Goal: Information Seeking & Learning: Compare options

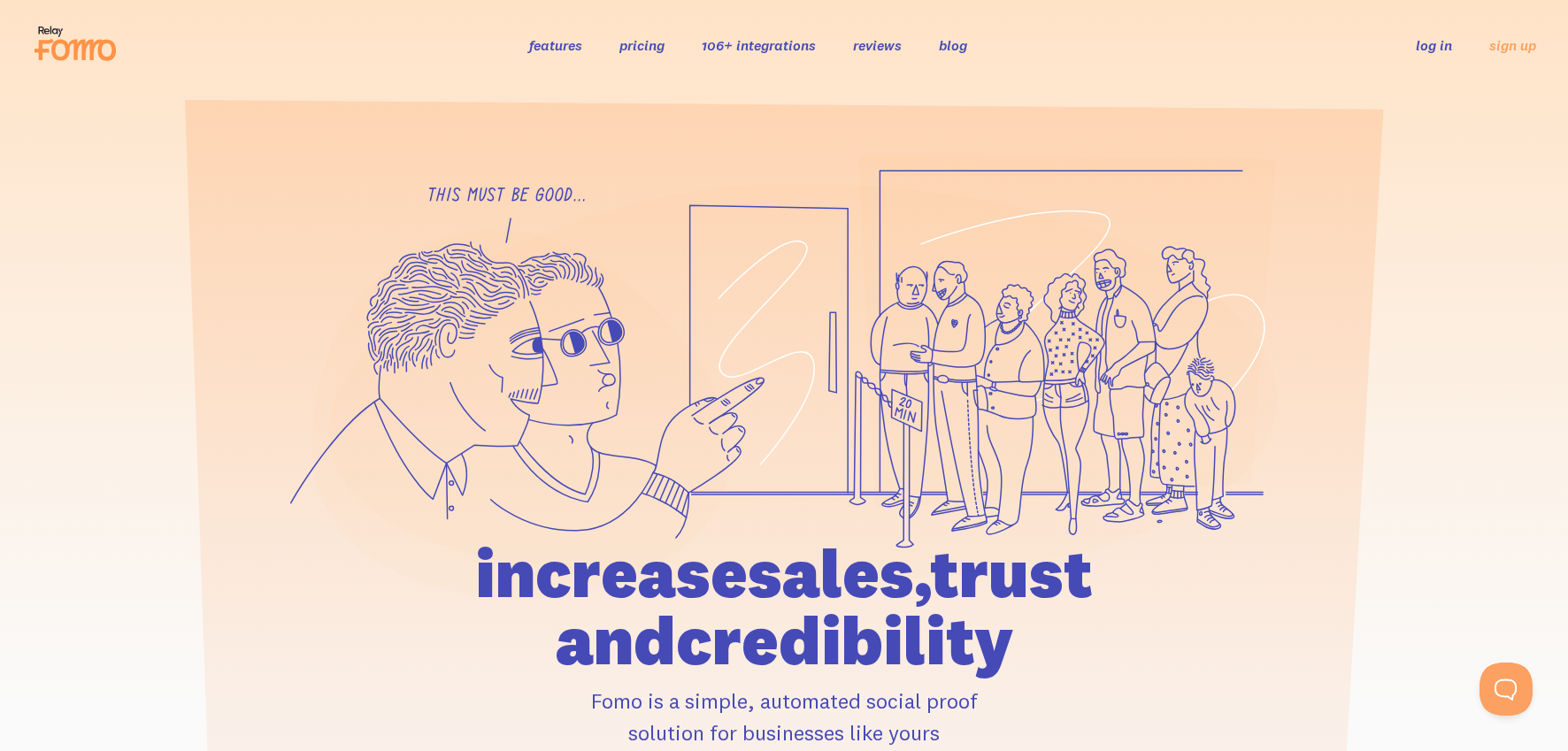
click at [655, 44] on link "pricing" at bounding box center [642, 45] width 45 height 18
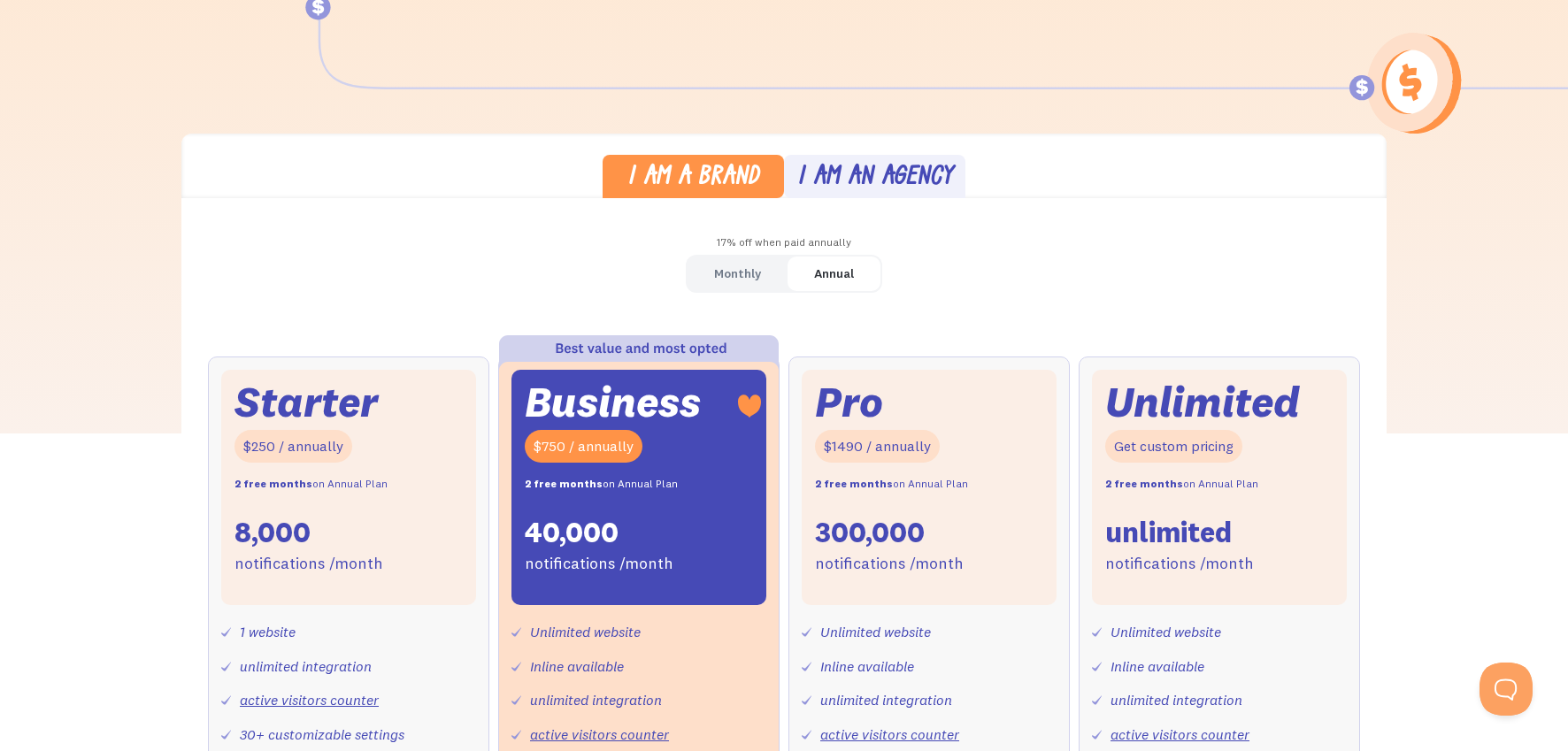
scroll to position [382, 0]
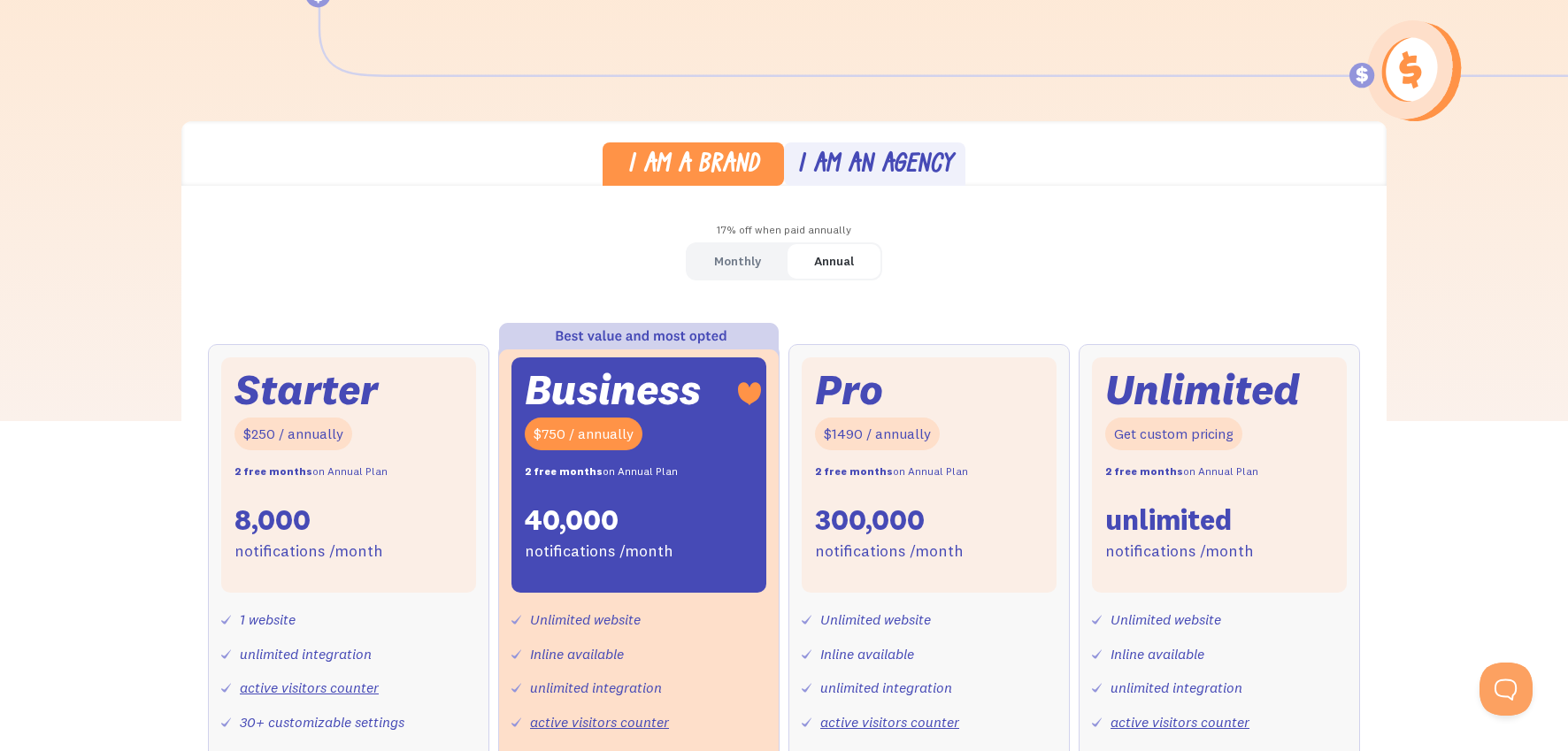
click at [726, 256] on div "Monthly" at bounding box center [737, 261] width 47 height 25
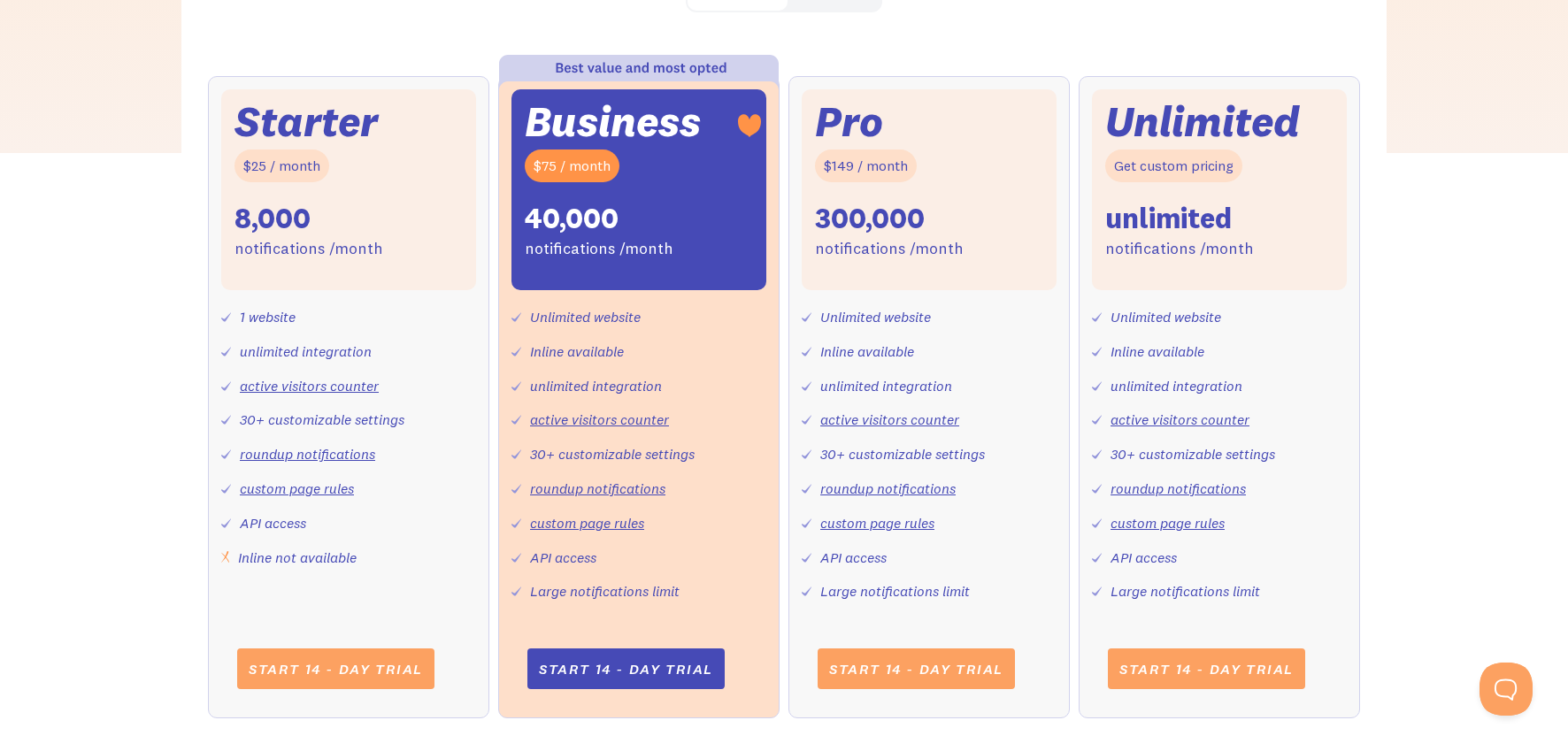
scroll to position [651, 0]
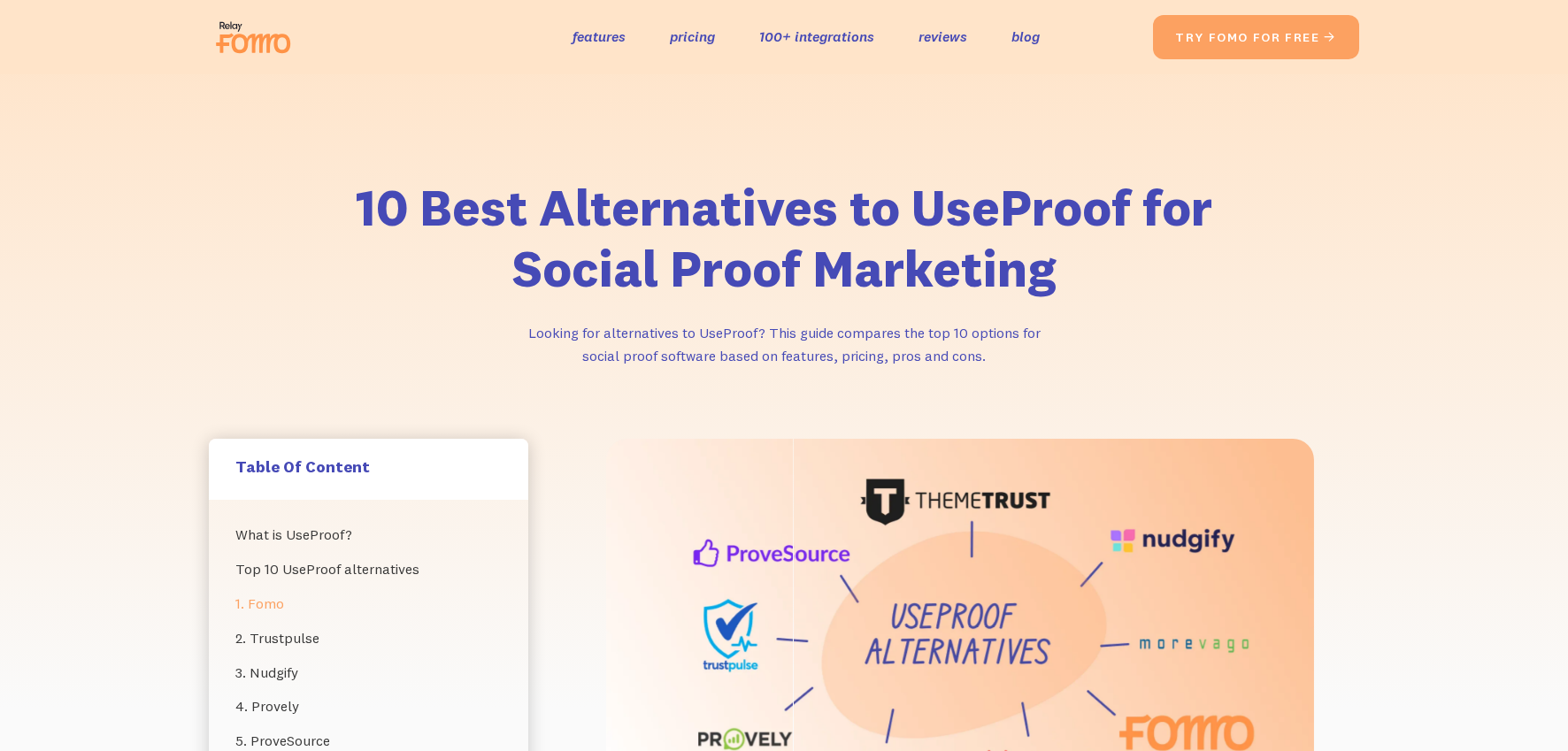
scroll to position [72, 0]
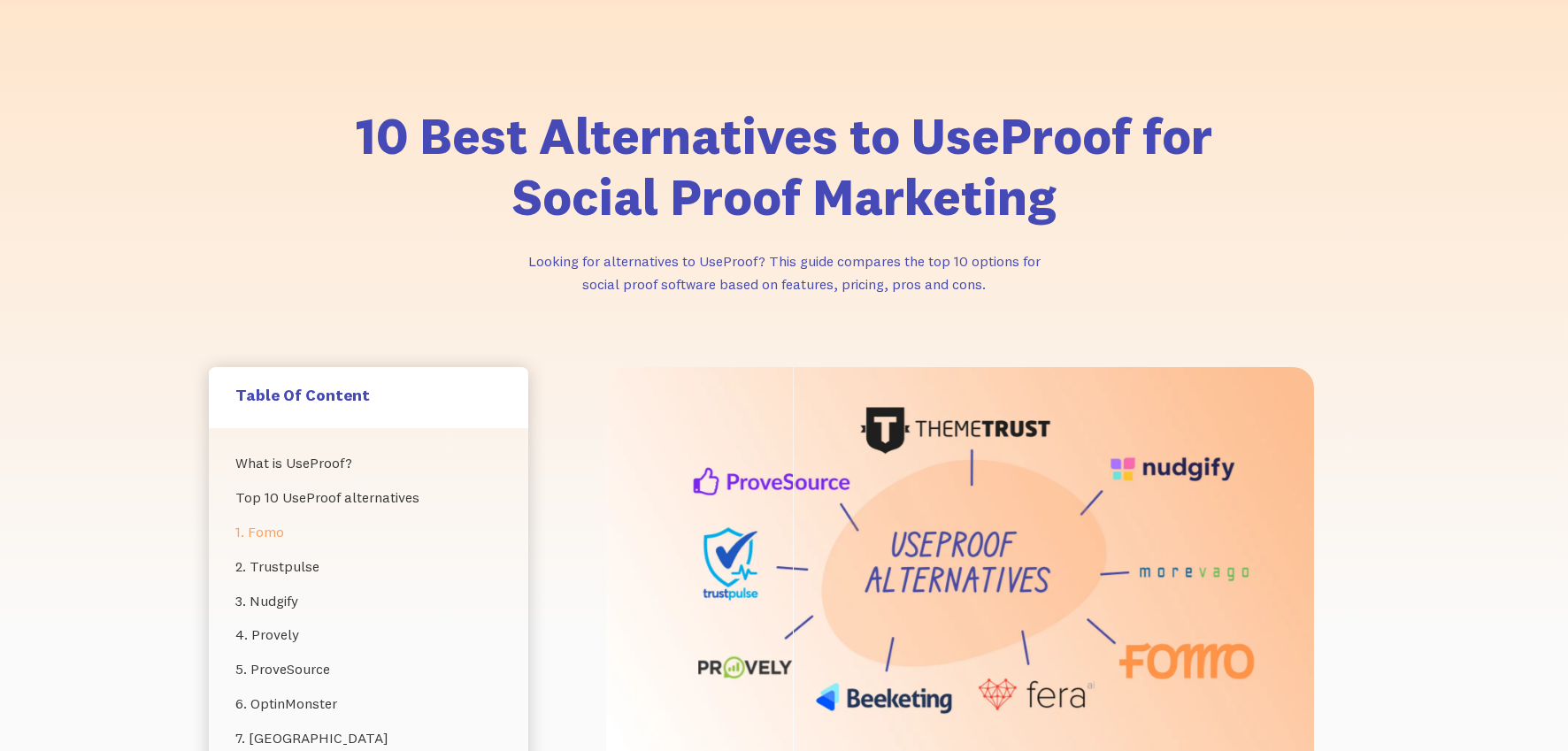
click at [268, 530] on link "1. Fomo" at bounding box center [369, 532] width 266 height 34
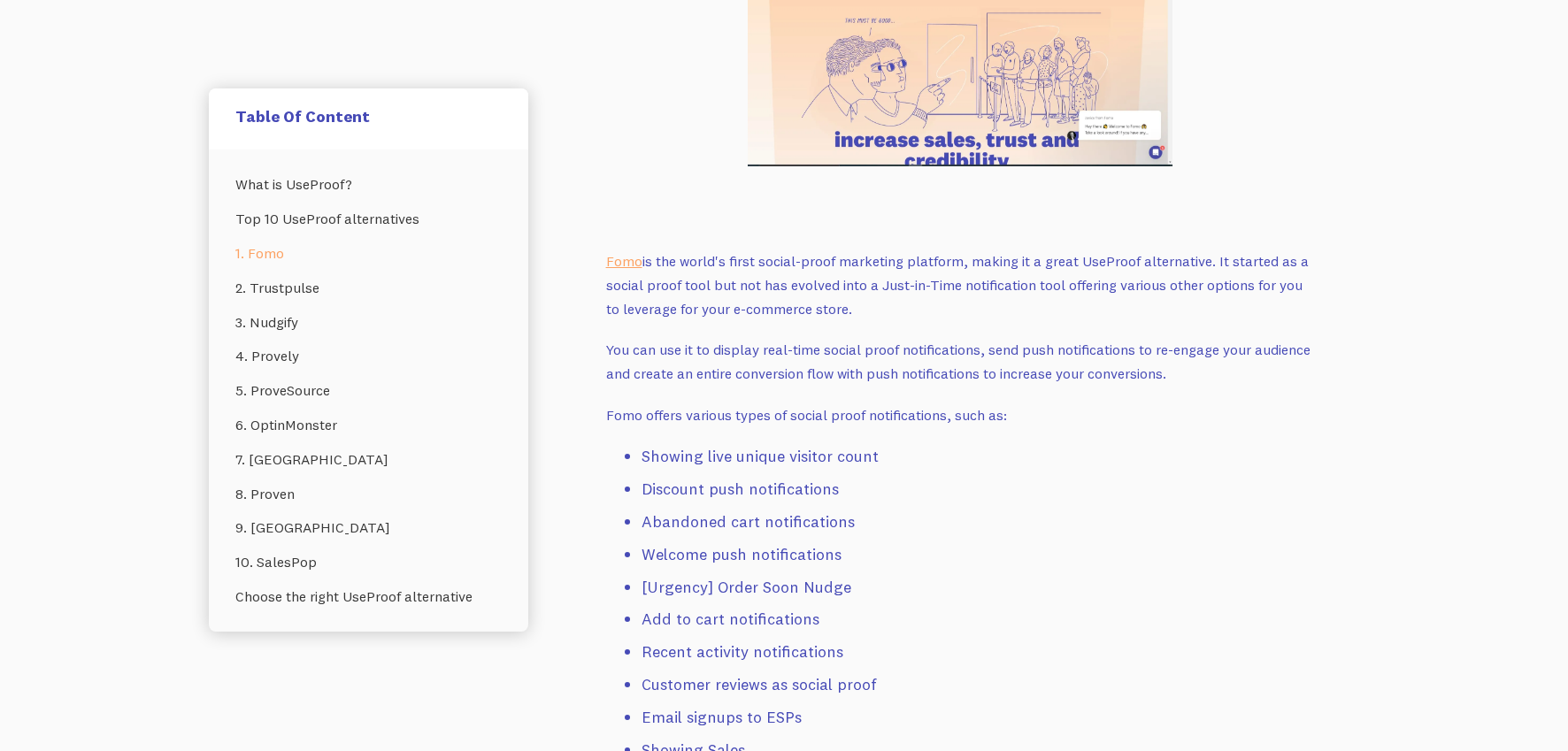
scroll to position [1675, 0]
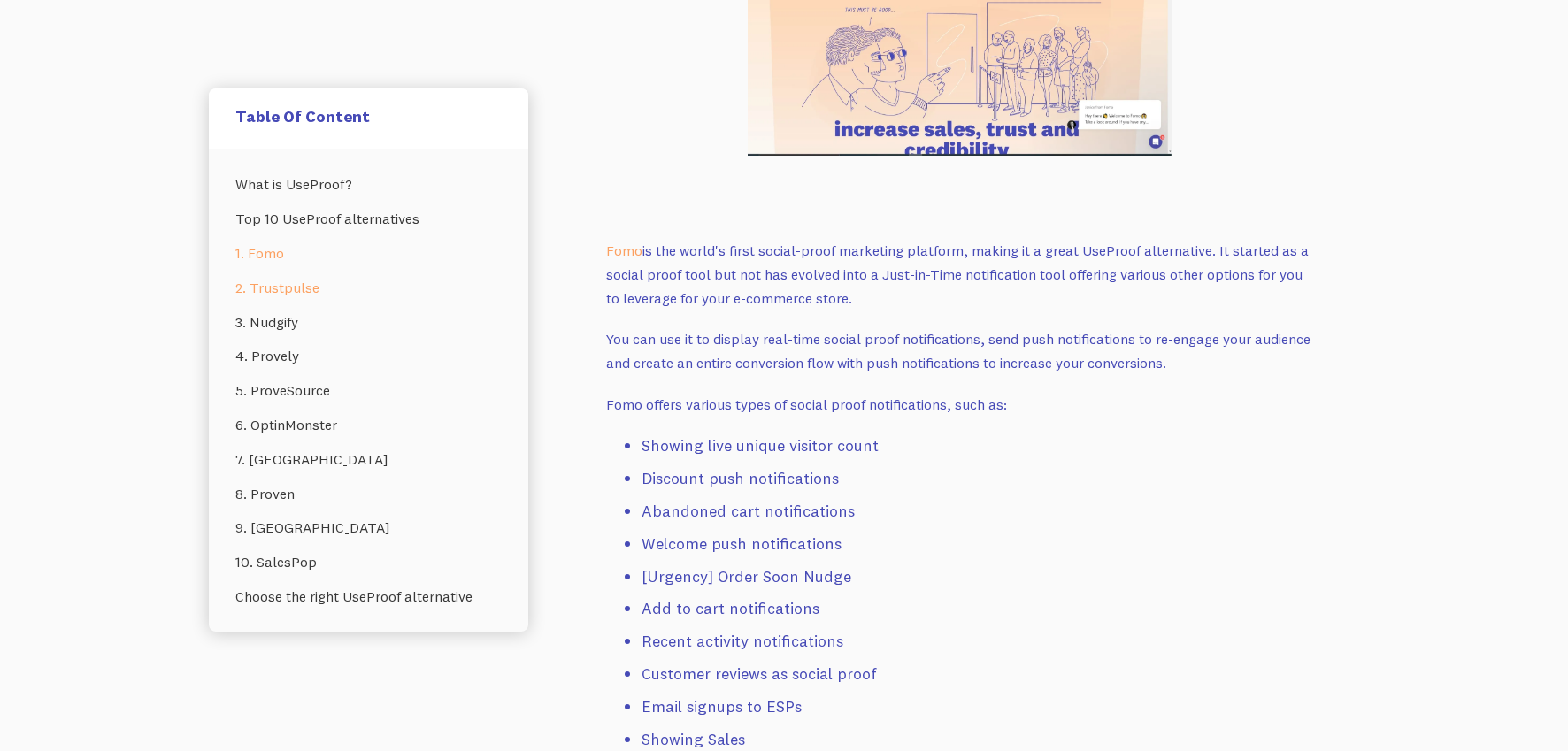
click at [265, 292] on link "2. Trustpulse" at bounding box center [369, 288] width 266 height 34
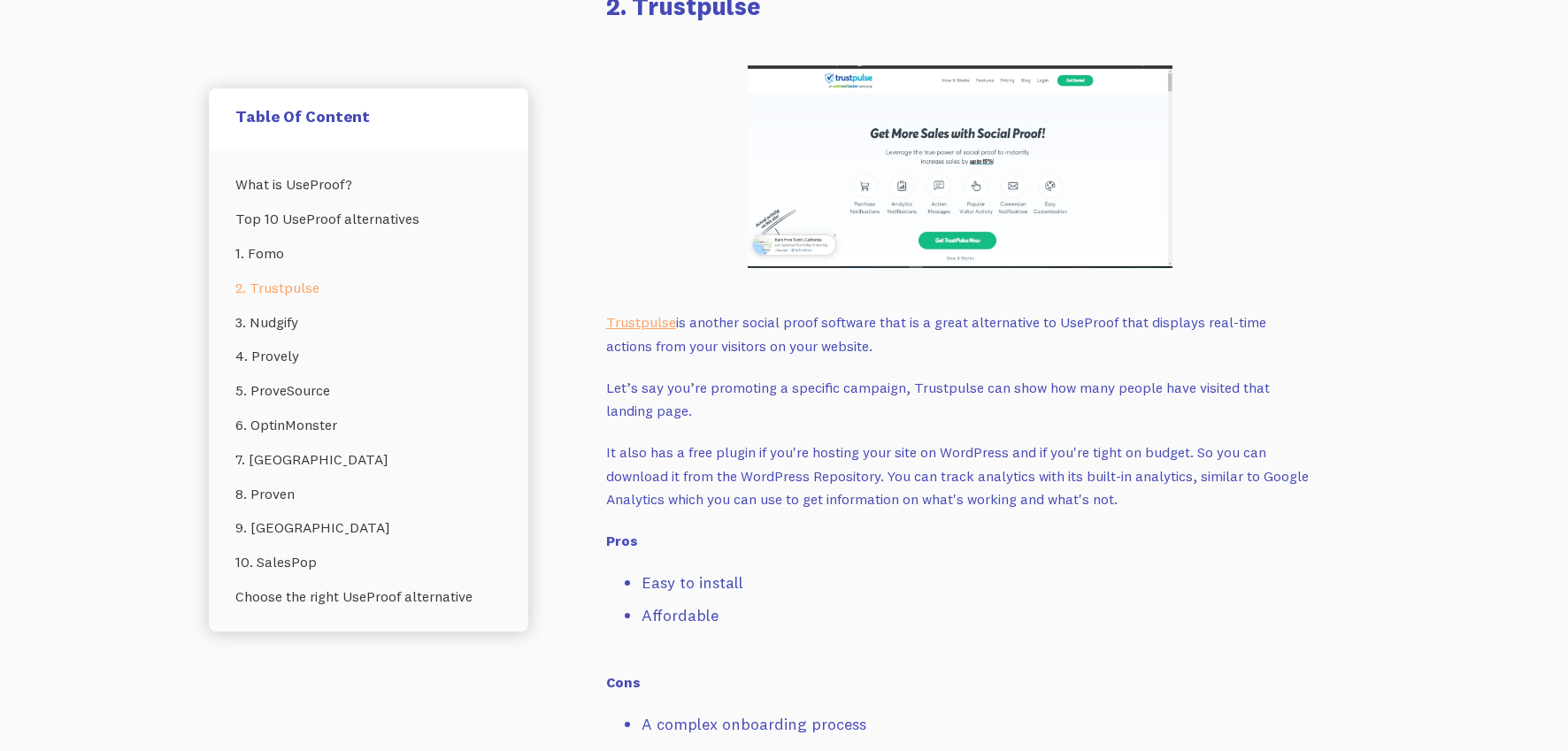
scroll to position [3574, 0]
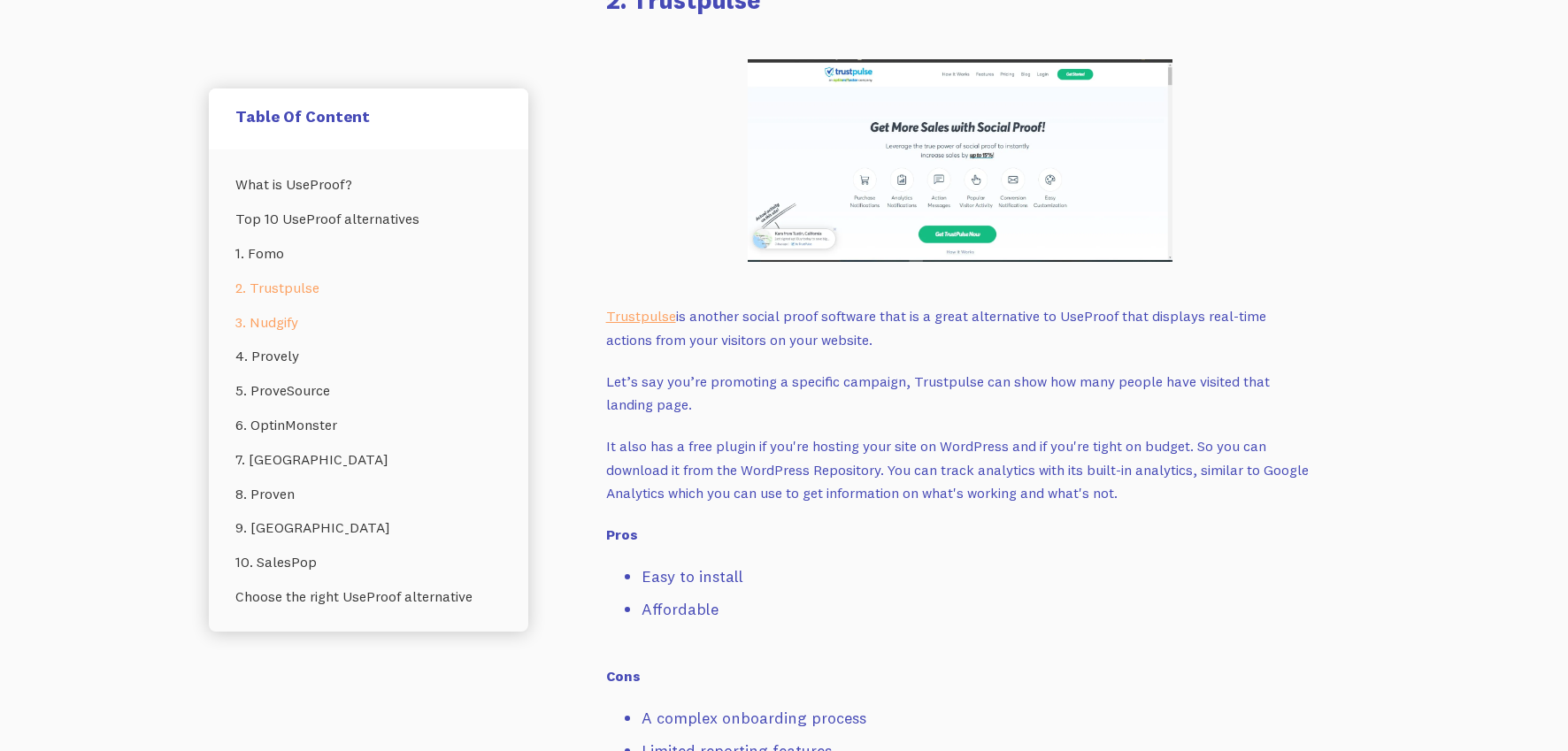
click at [283, 331] on link "3. Nudgify" at bounding box center [369, 323] width 266 height 34
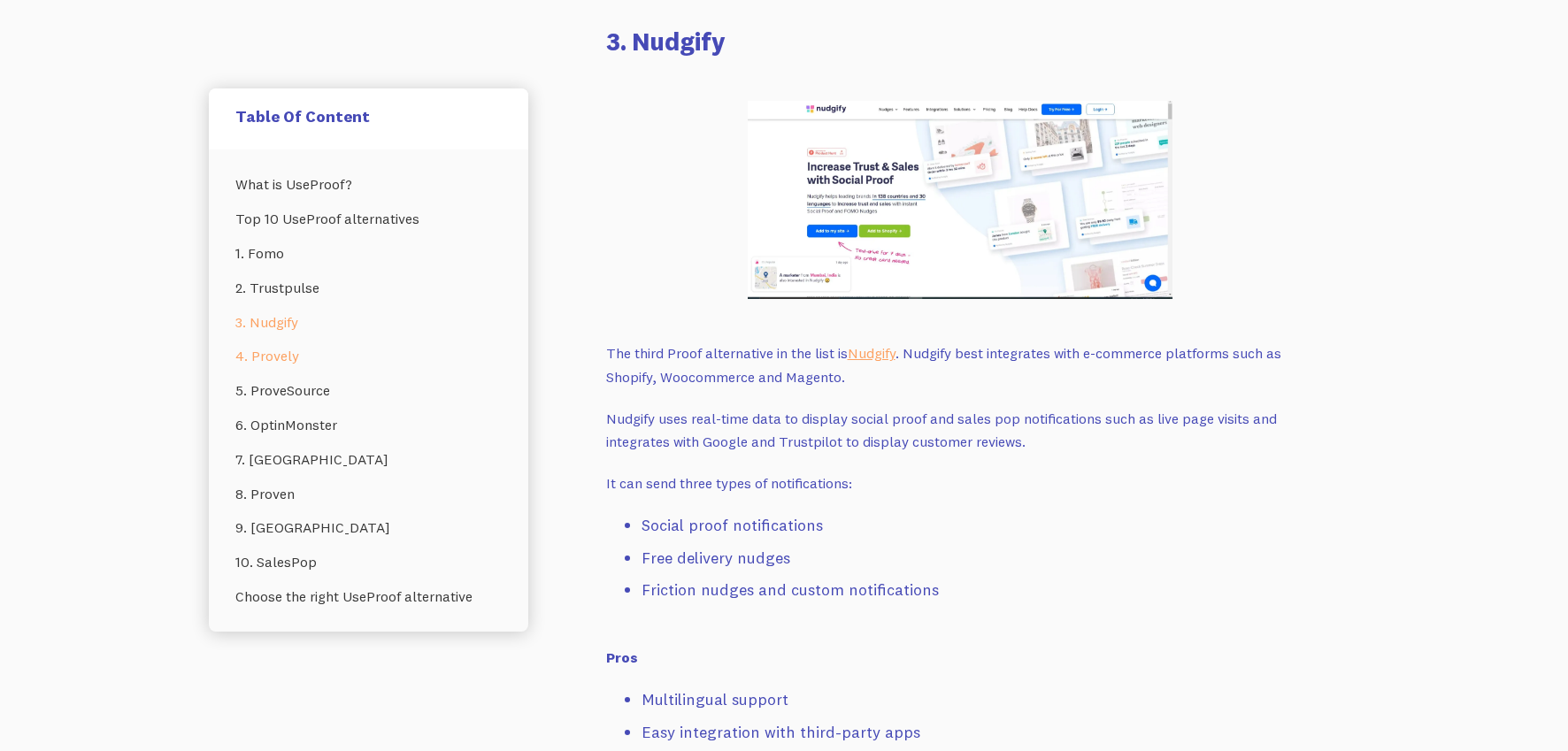
click at [272, 357] on link "4. Provely" at bounding box center [369, 356] width 266 height 34
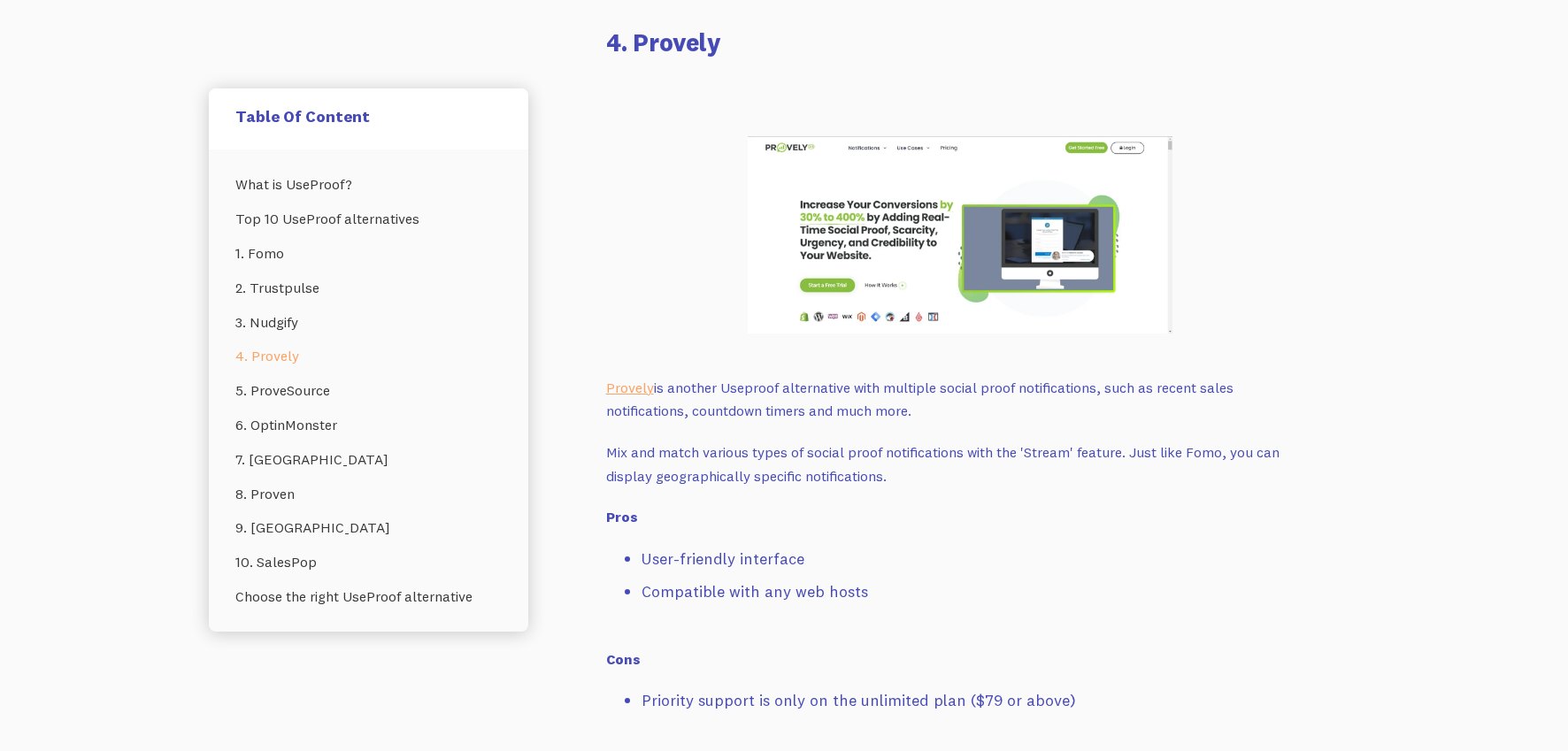
scroll to position [5538, 0]
click at [313, 390] on link "5. ProveSource" at bounding box center [369, 390] width 266 height 34
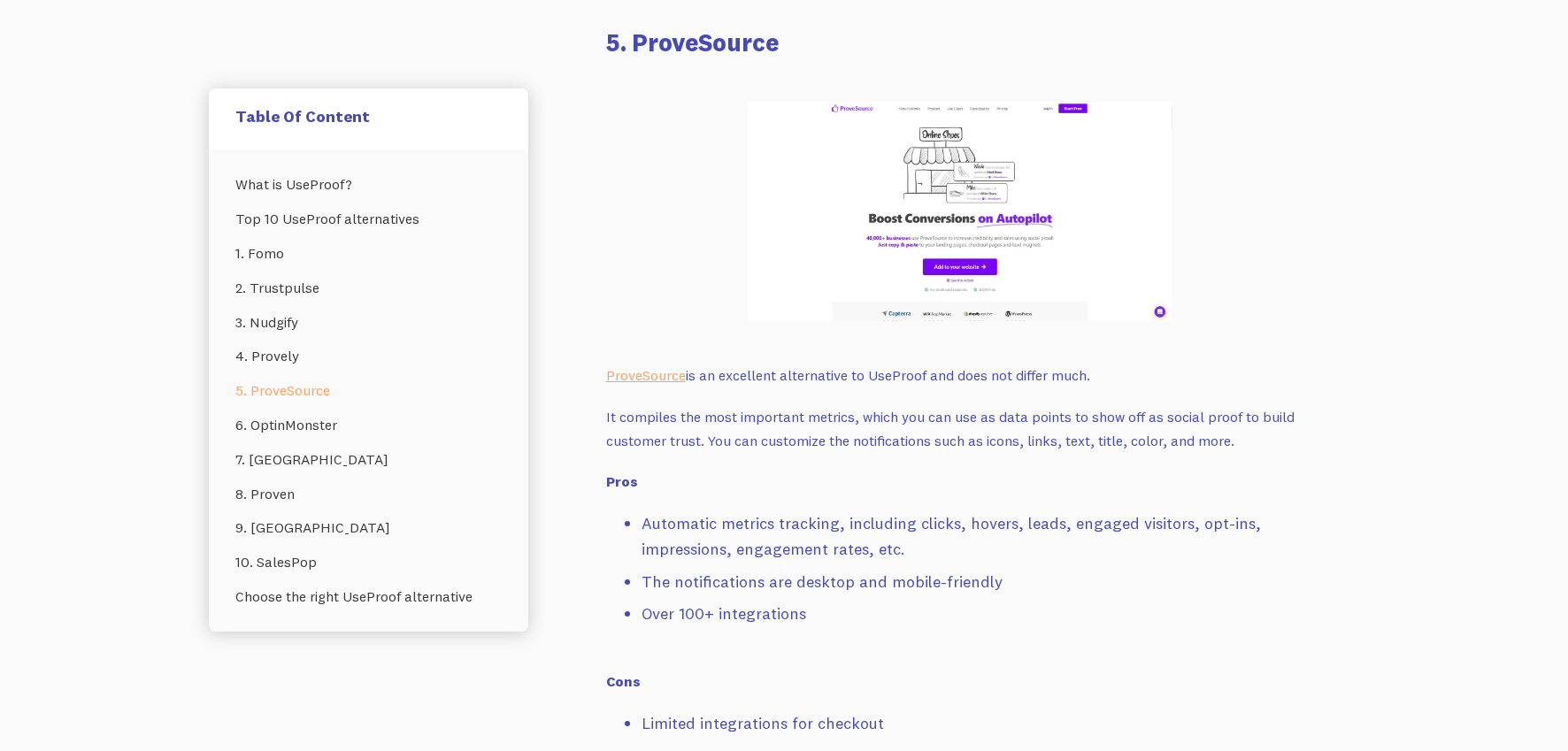
scroll to position [6379, 0]
click at [625, 365] on link "ProveSource" at bounding box center [646, 374] width 80 height 18
click at [269, 459] on link "7. Fera" at bounding box center [369, 459] width 266 height 34
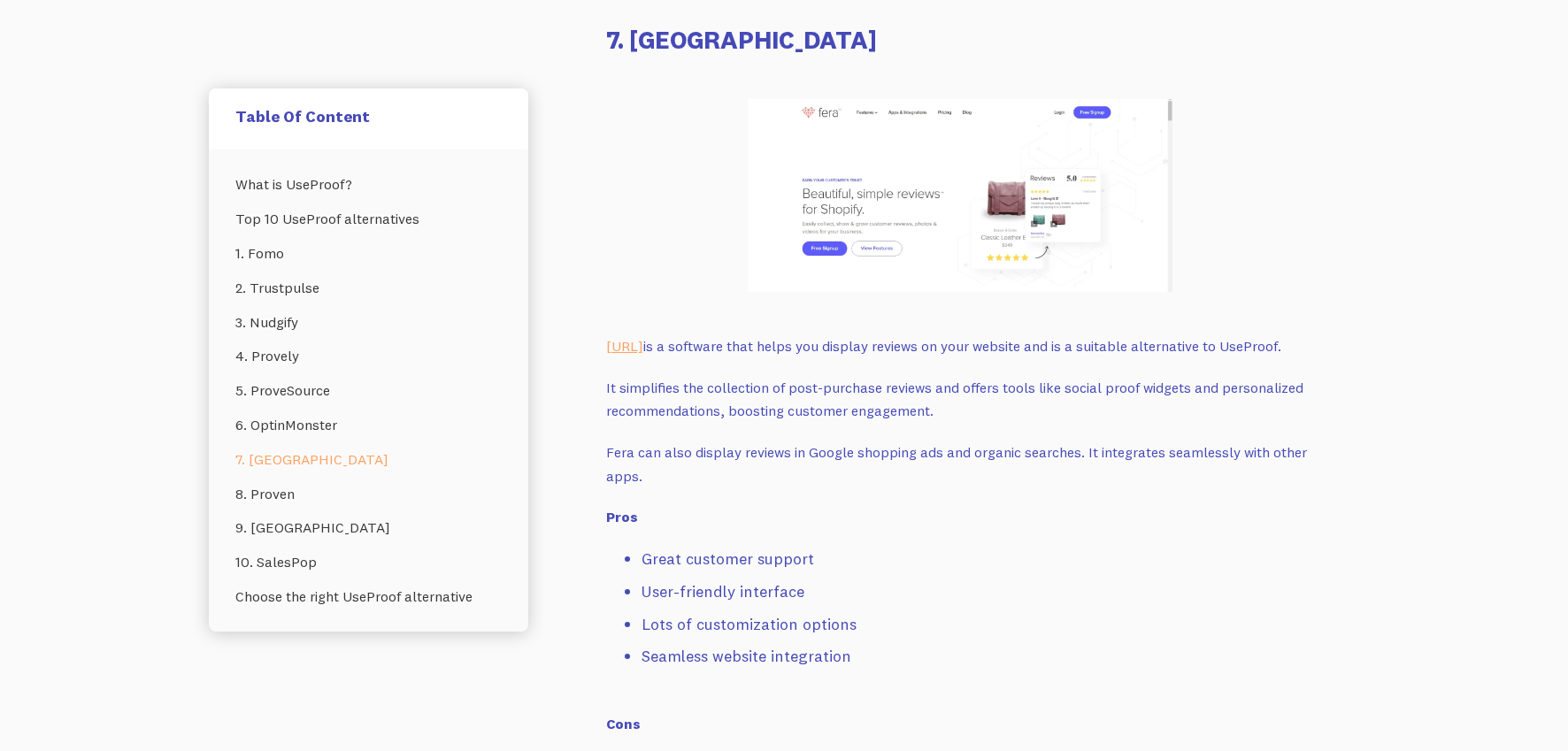
scroll to position [8305, 0]
click at [270, 491] on link "8. Proven" at bounding box center [369, 494] width 266 height 34
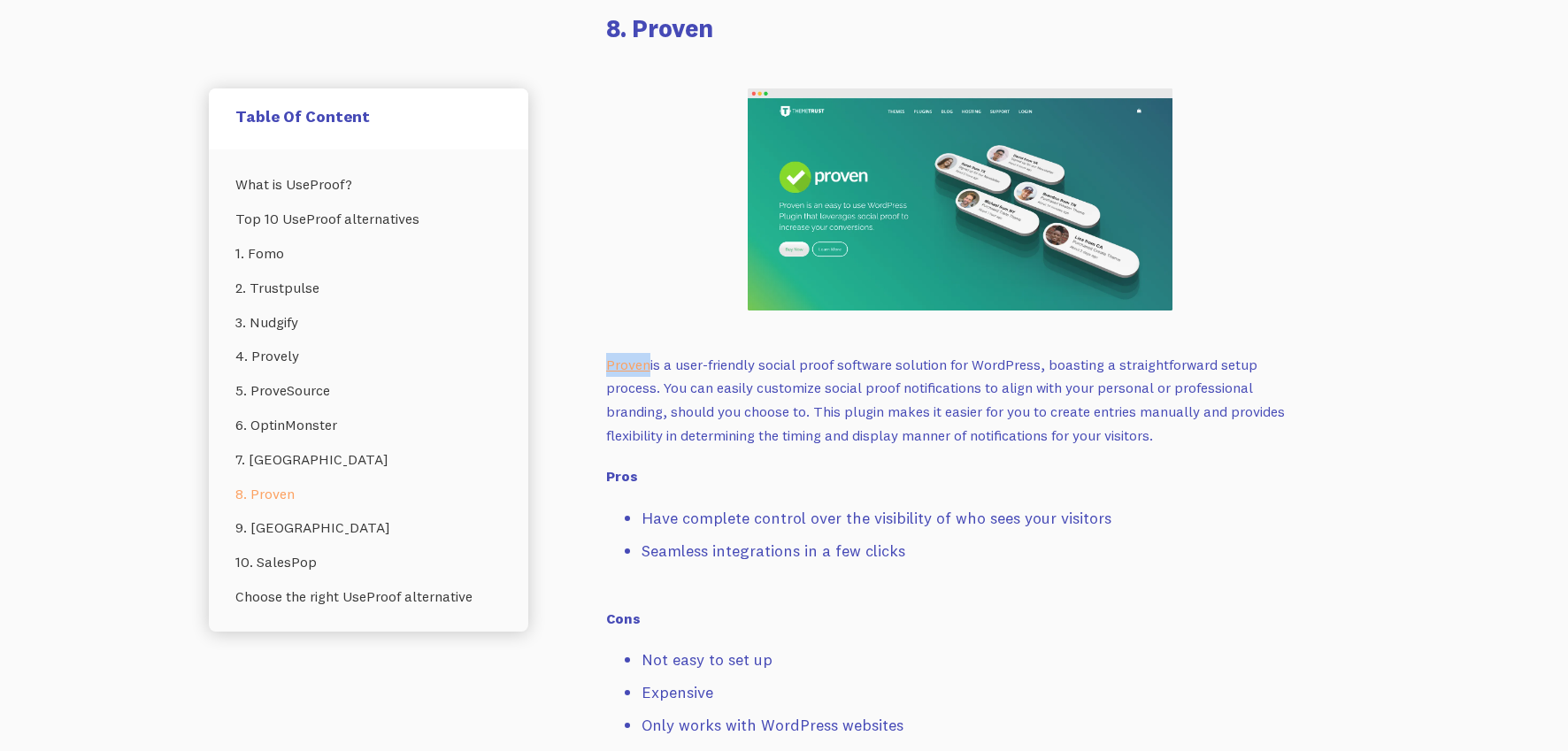
scroll to position [9371, 0]
